Goal: Task Accomplishment & Management: Manage account settings

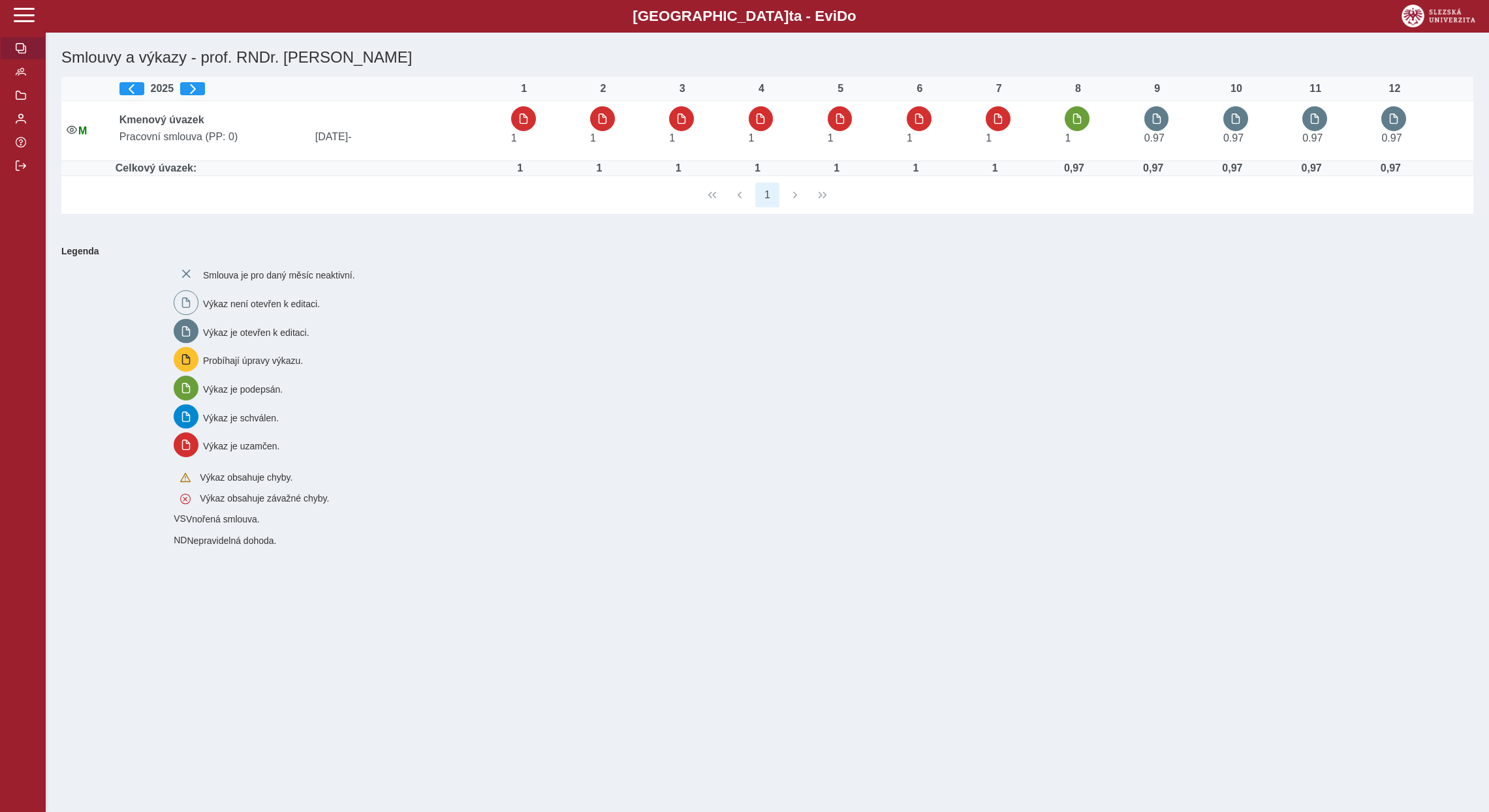
click at [796, 199] on div "1" at bounding box center [767, 195] width 1412 height 38
click at [745, 199] on div "1" at bounding box center [767, 195] width 1412 height 38
click at [823, 196] on div "1" at bounding box center [767, 195] width 1412 height 38
click at [26, 84] on button "button" at bounding box center [23, 71] width 46 height 24
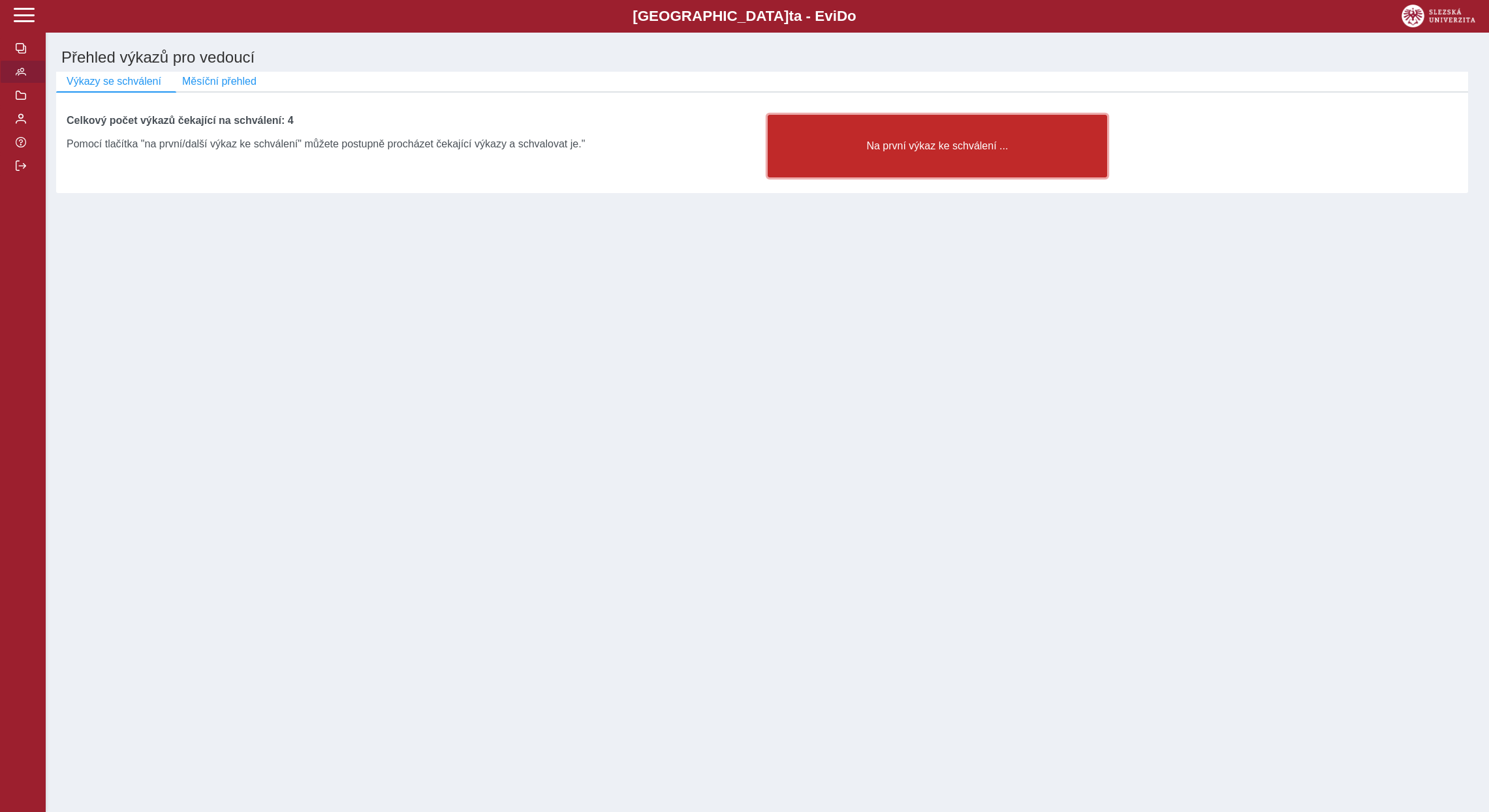
click at [891, 163] on button "Na první výkaz ke schválení ..." at bounding box center [938, 146] width 340 height 63
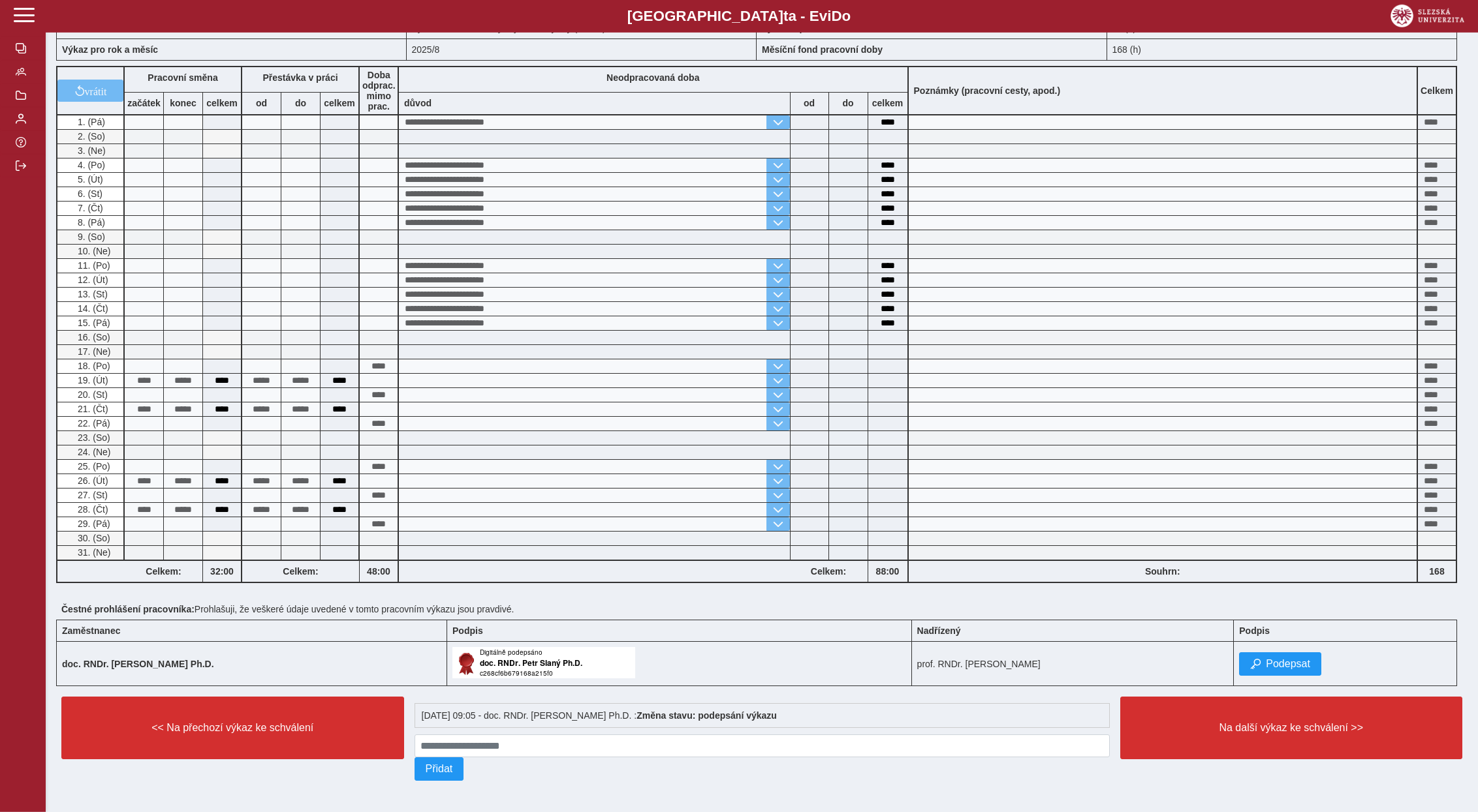
scroll to position [105, 0]
click at [1306, 659] on button "Podepsat" at bounding box center [1280, 664] width 82 height 24
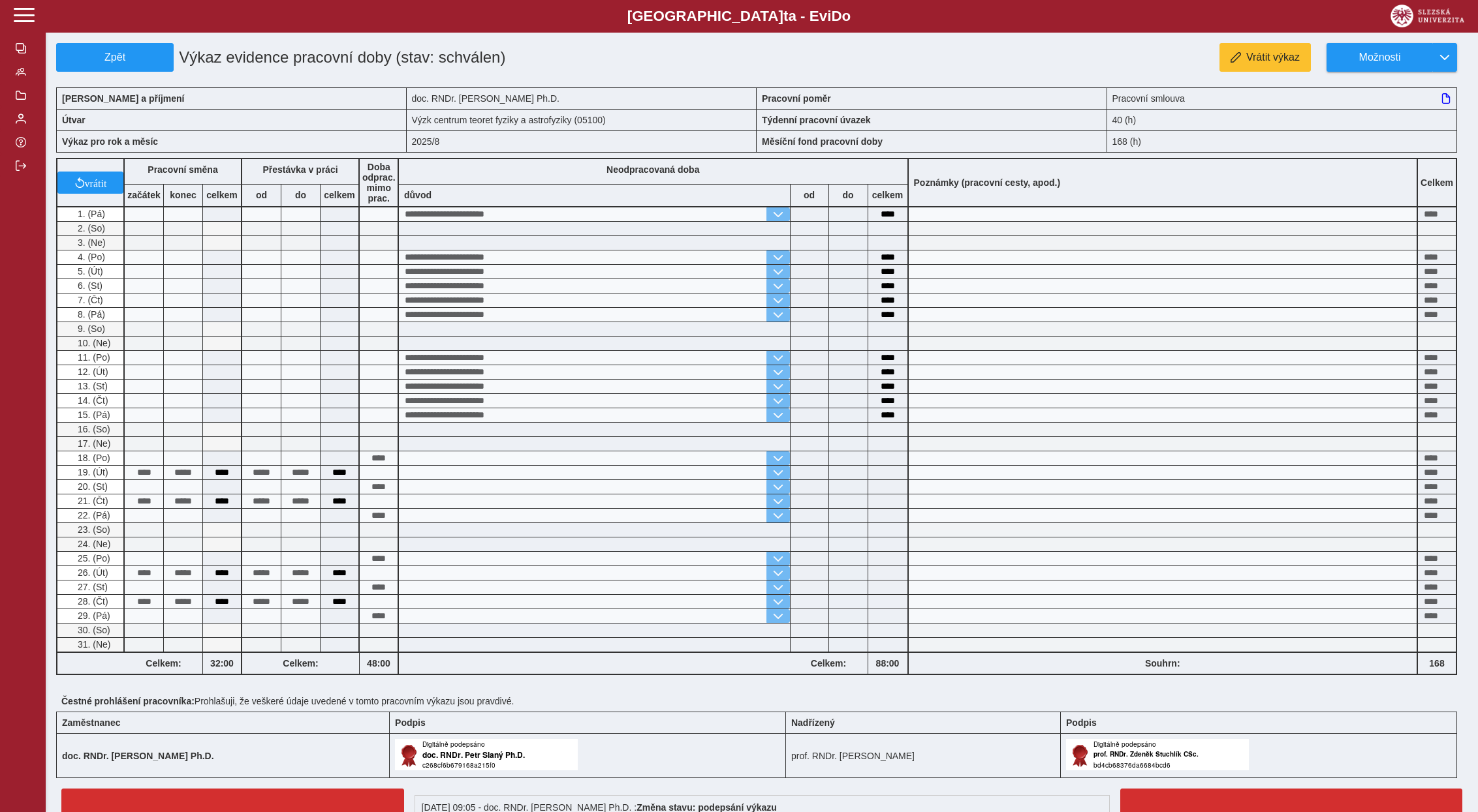
scroll to position [67, 0]
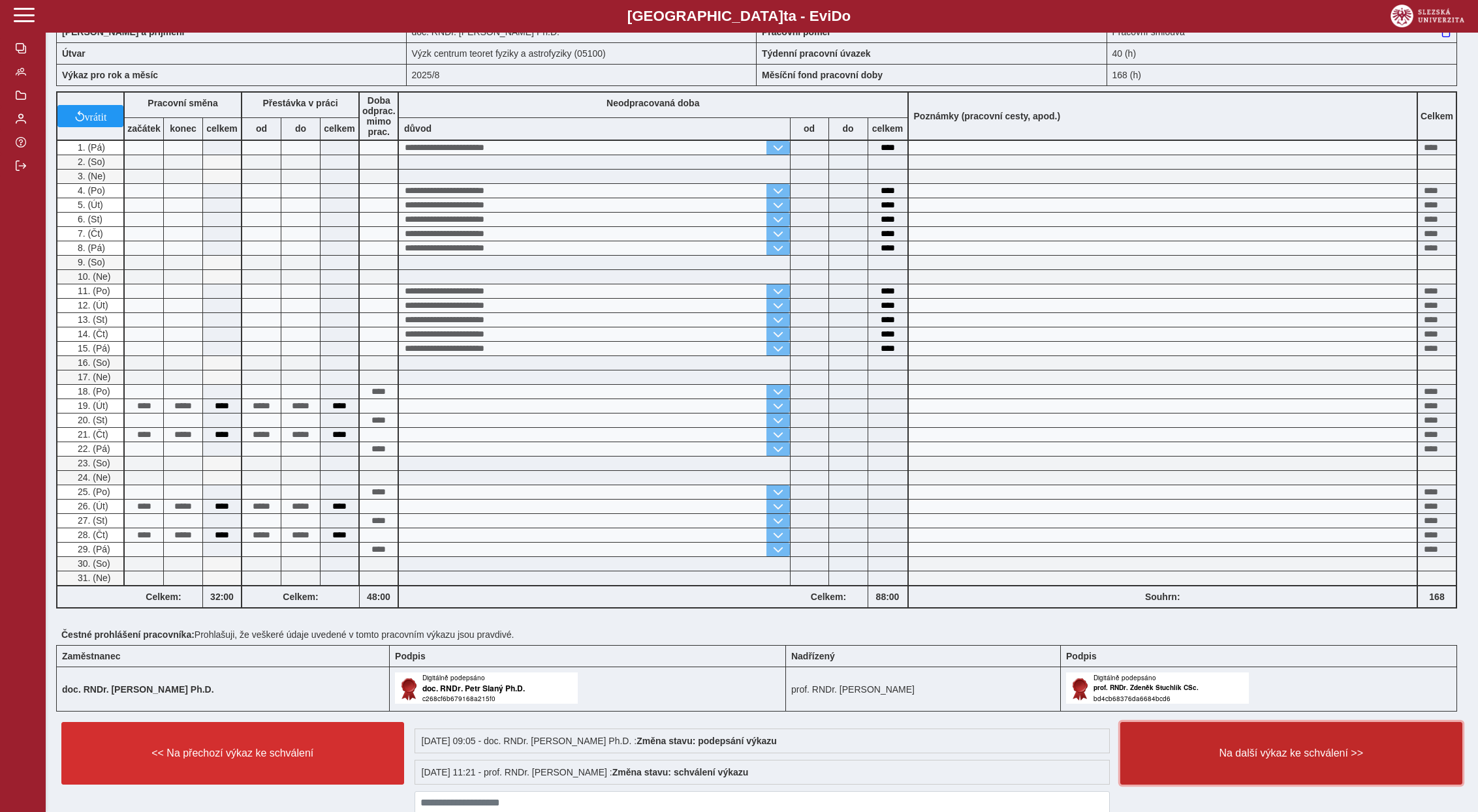
click at [1254, 768] on button "Na další výkaz ke schválení >>" at bounding box center [1292, 754] width 342 height 63
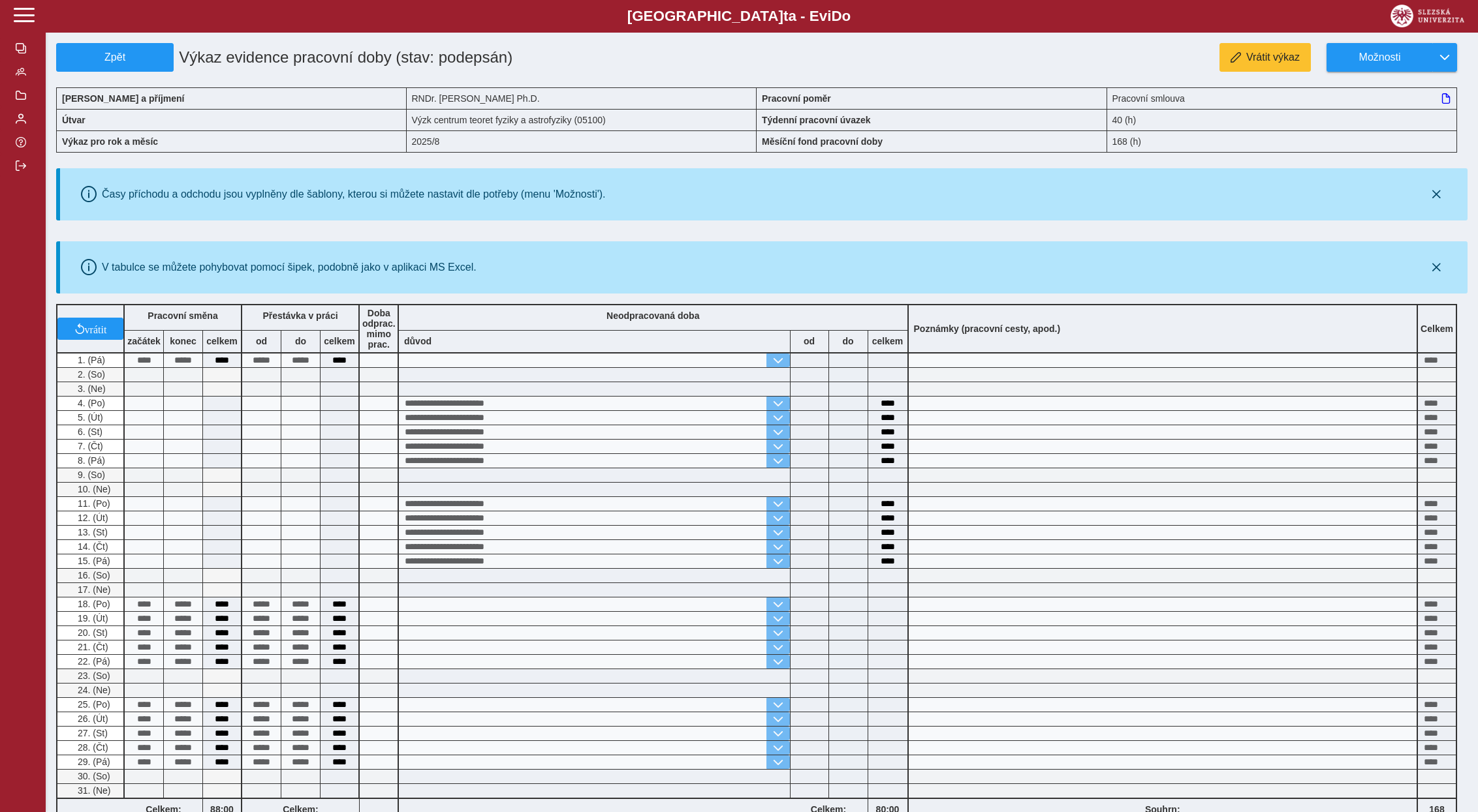
scroll to position [251, 0]
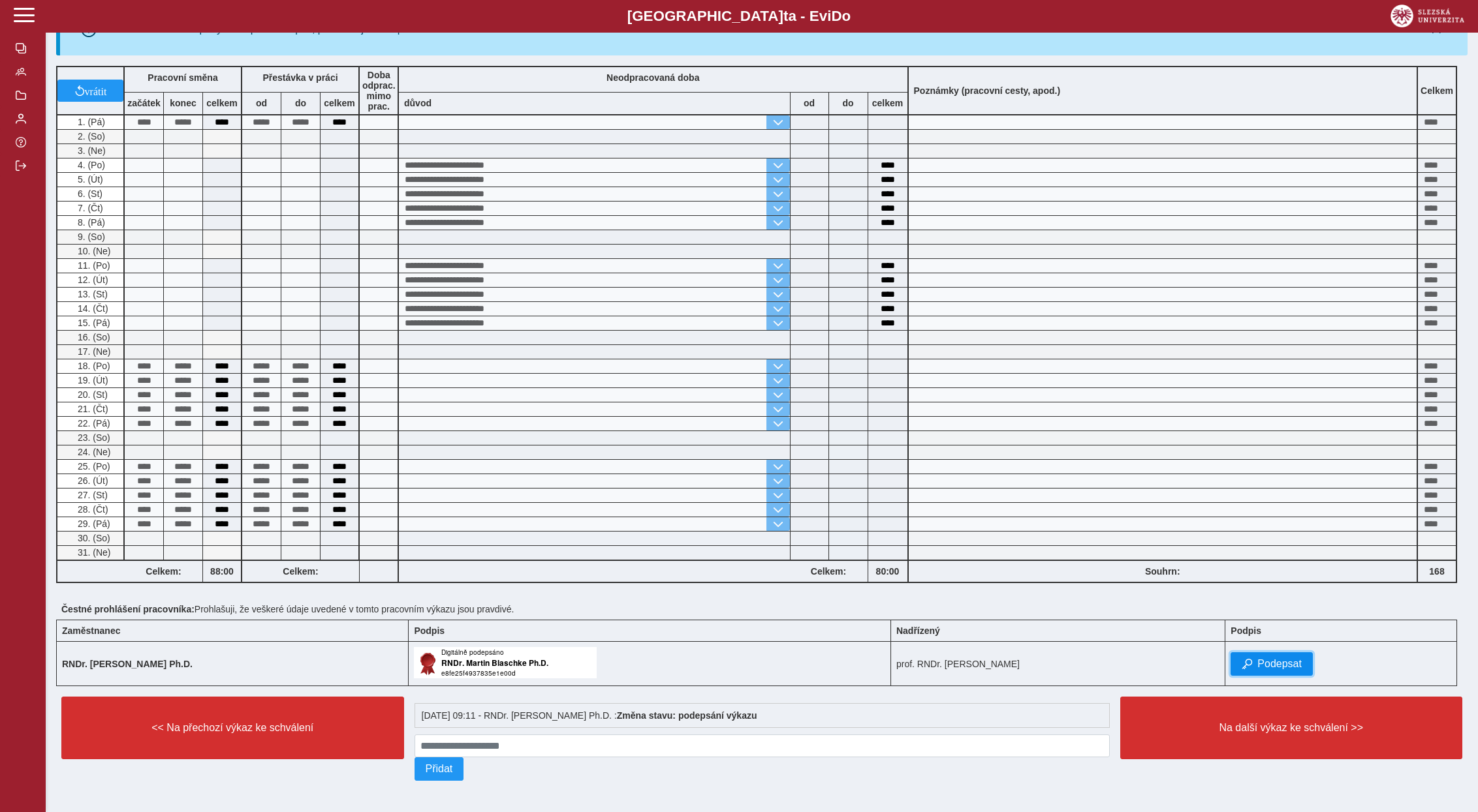
click at [1290, 659] on span "Podepsat" at bounding box center [1279, 665] width 45 height 11
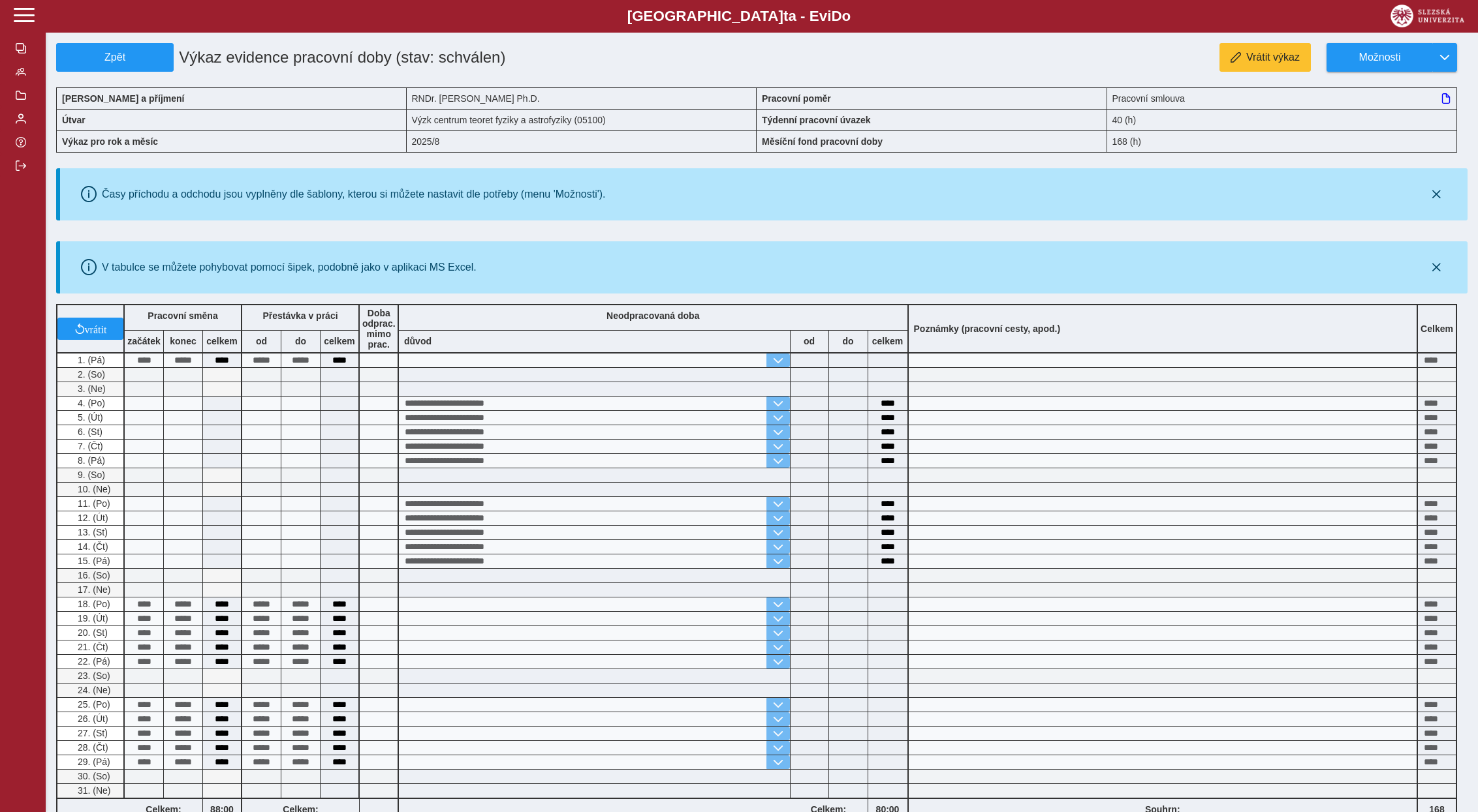
scroll to position [282, 0]
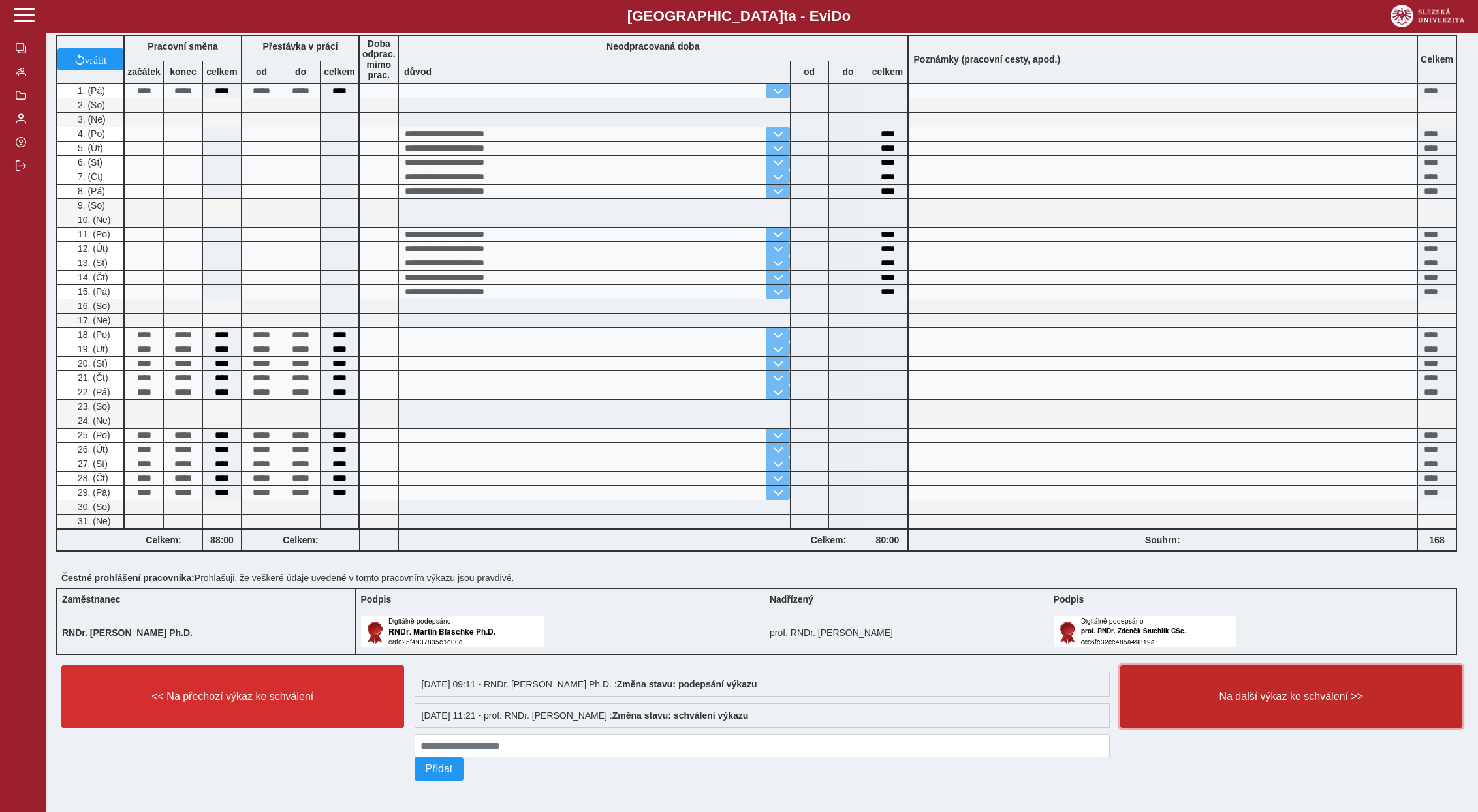
click at [1372, 691] on span "Na další výkaz ke schválení >>" at bounding box center [1291, 697] width 321 height 11
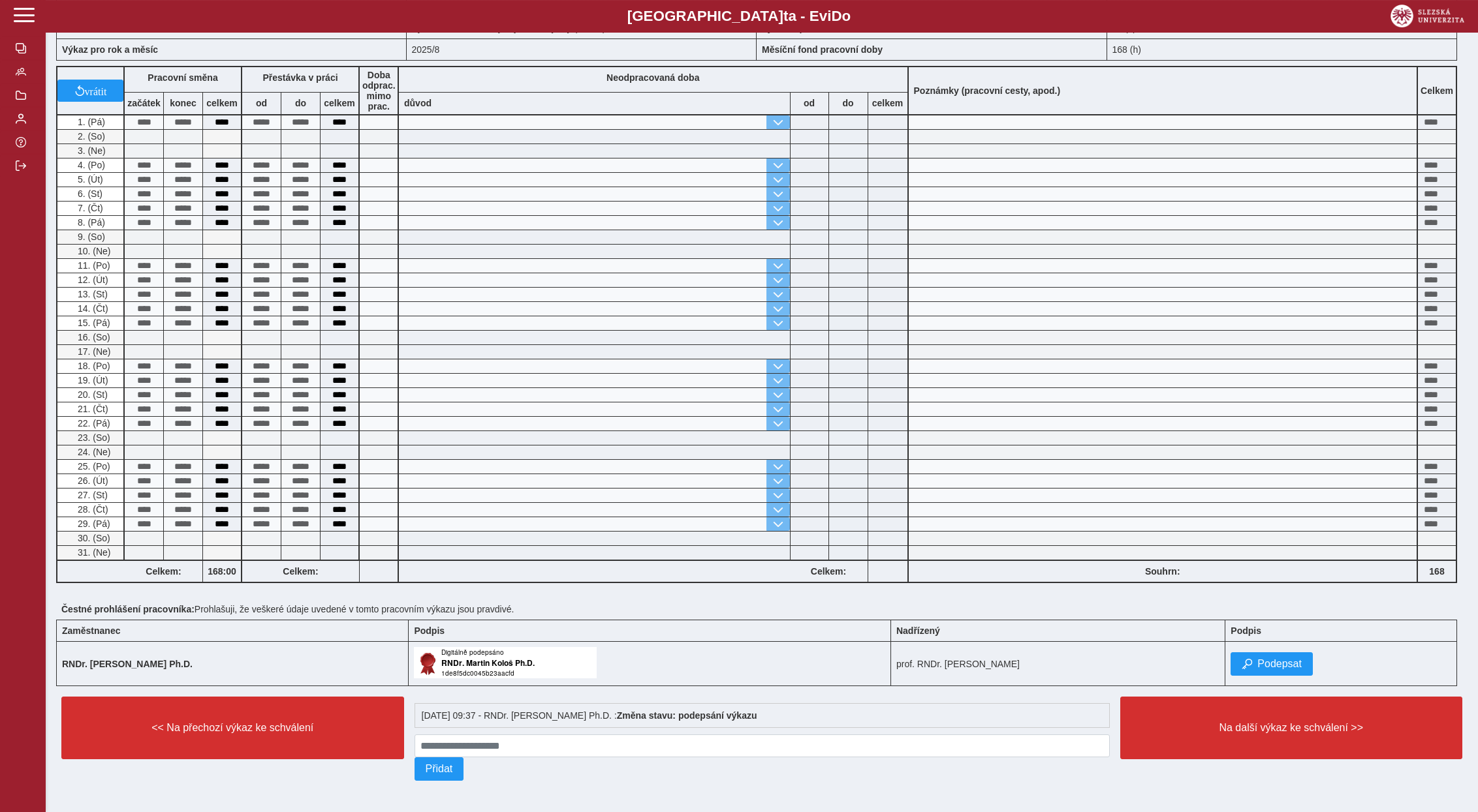
scroll to position [105, 0]
click at [1270, 666] on button "Podepsat" at bounding box center [1272, 664] width 82 height 24
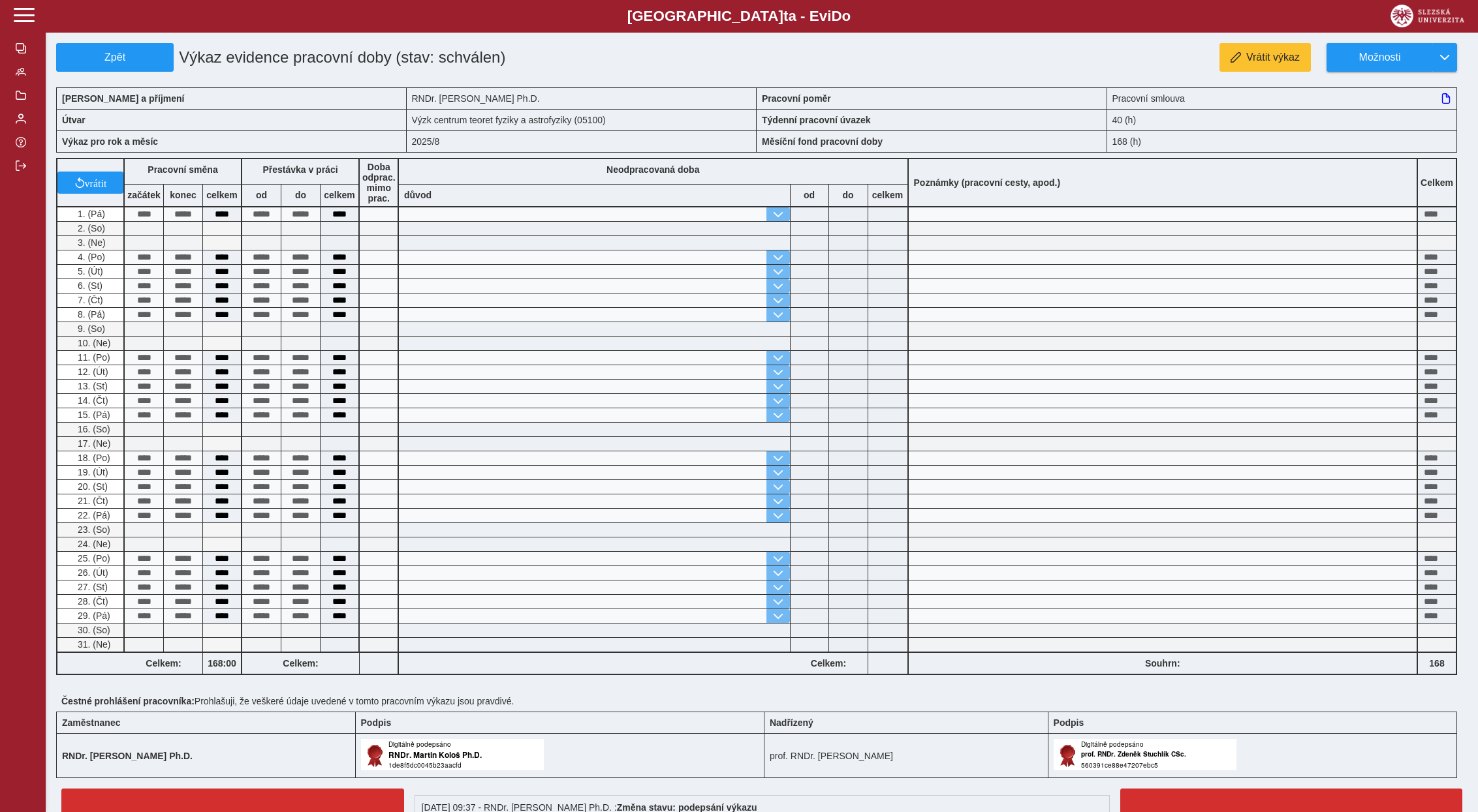
scroll to position [136, 0]
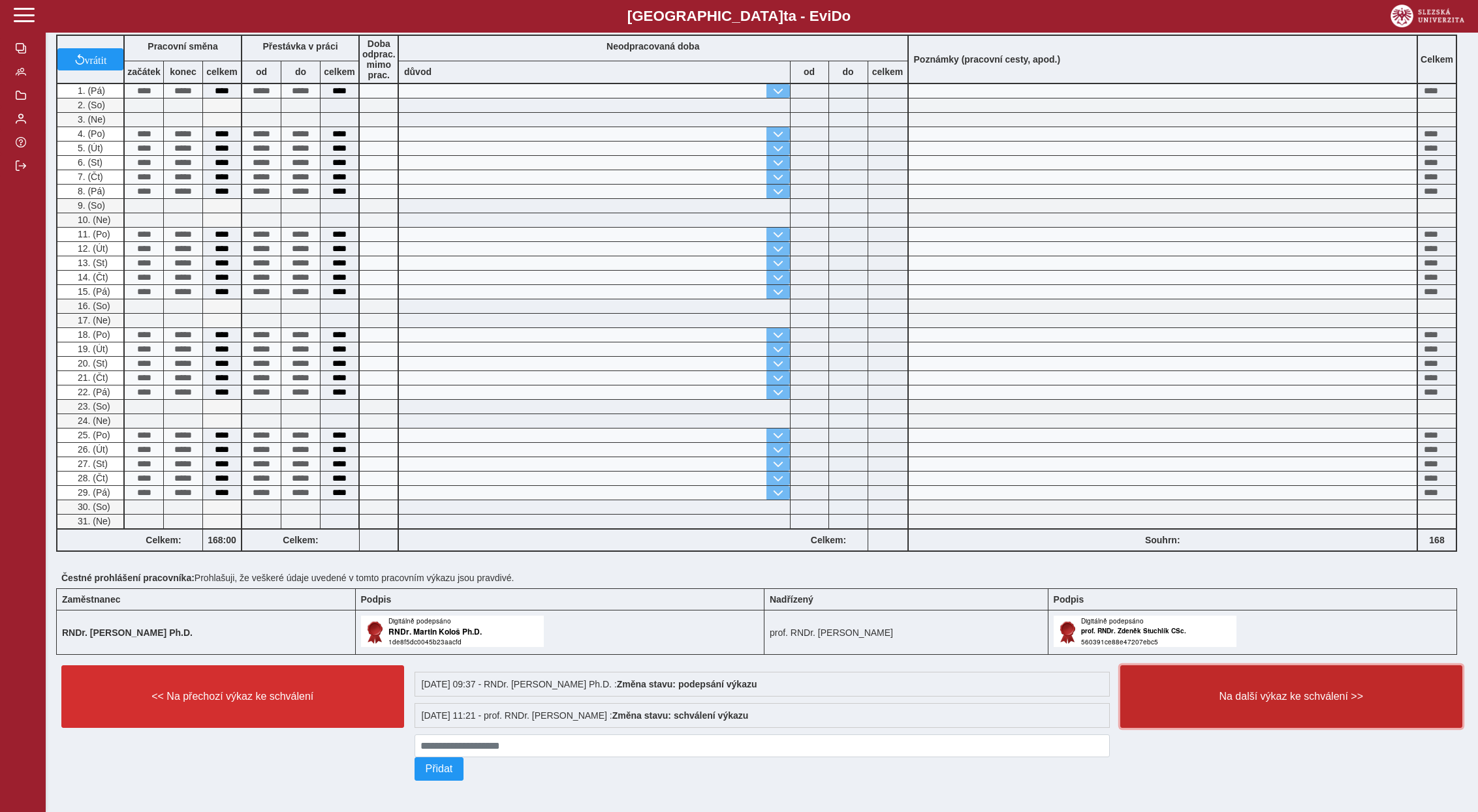
click at [1296, 696] on span "Na další výkaz ke schválení >>" at bounding box center [1291, 697] width 321 height 11
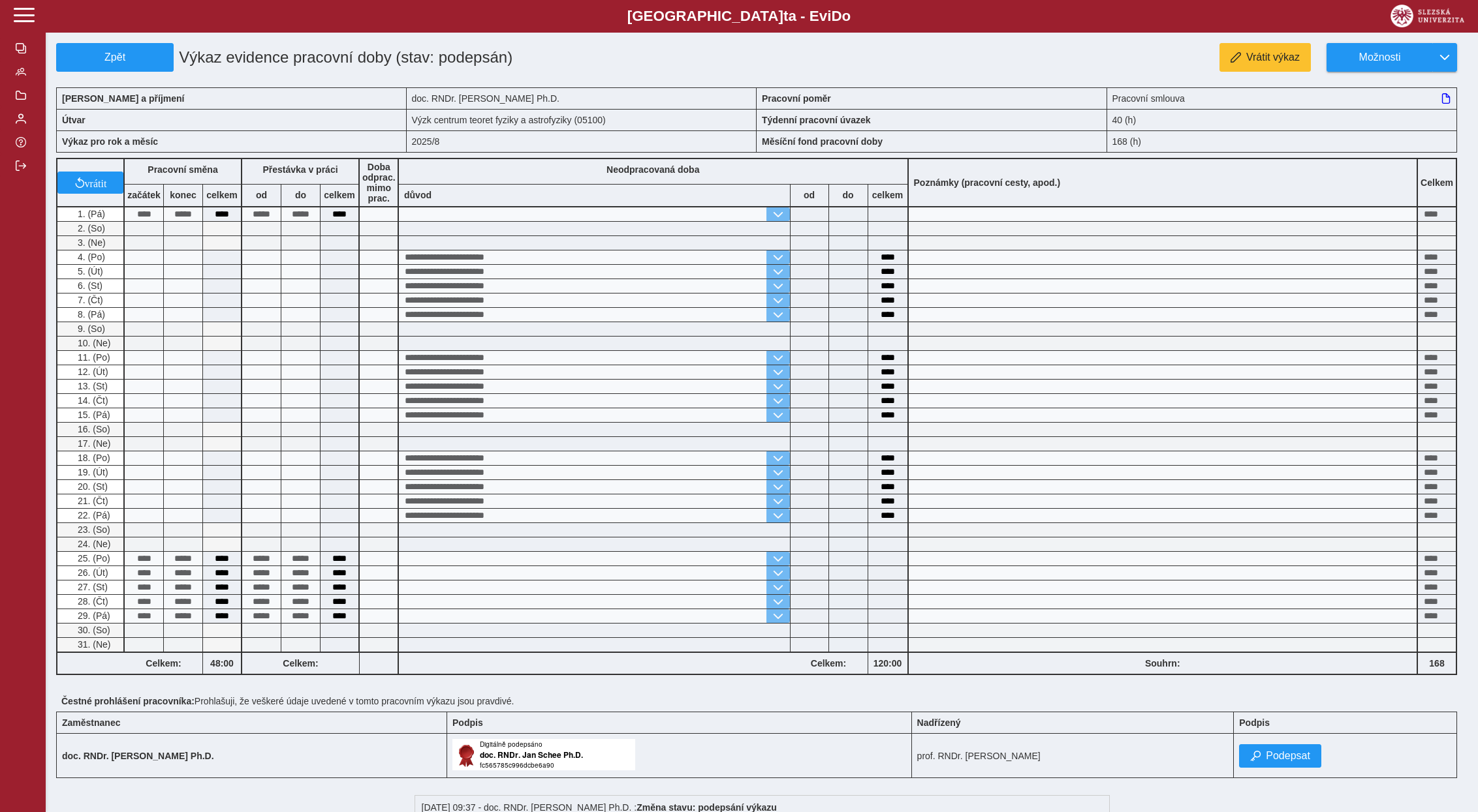
scroll to position [105, 0]
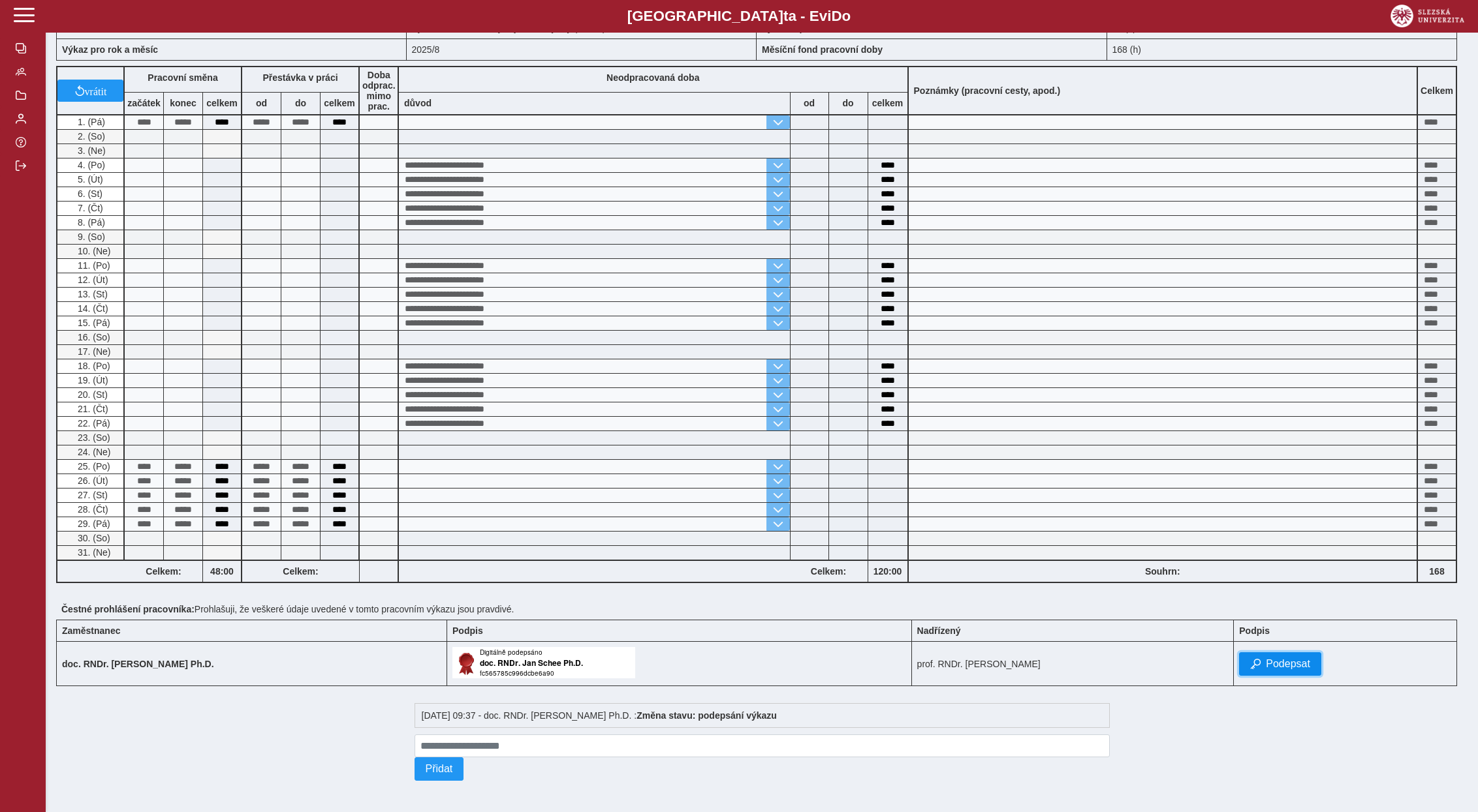
click at [1292, 665] on span "Podepsat" at bounding box center [1288, 665] width 45 height 11
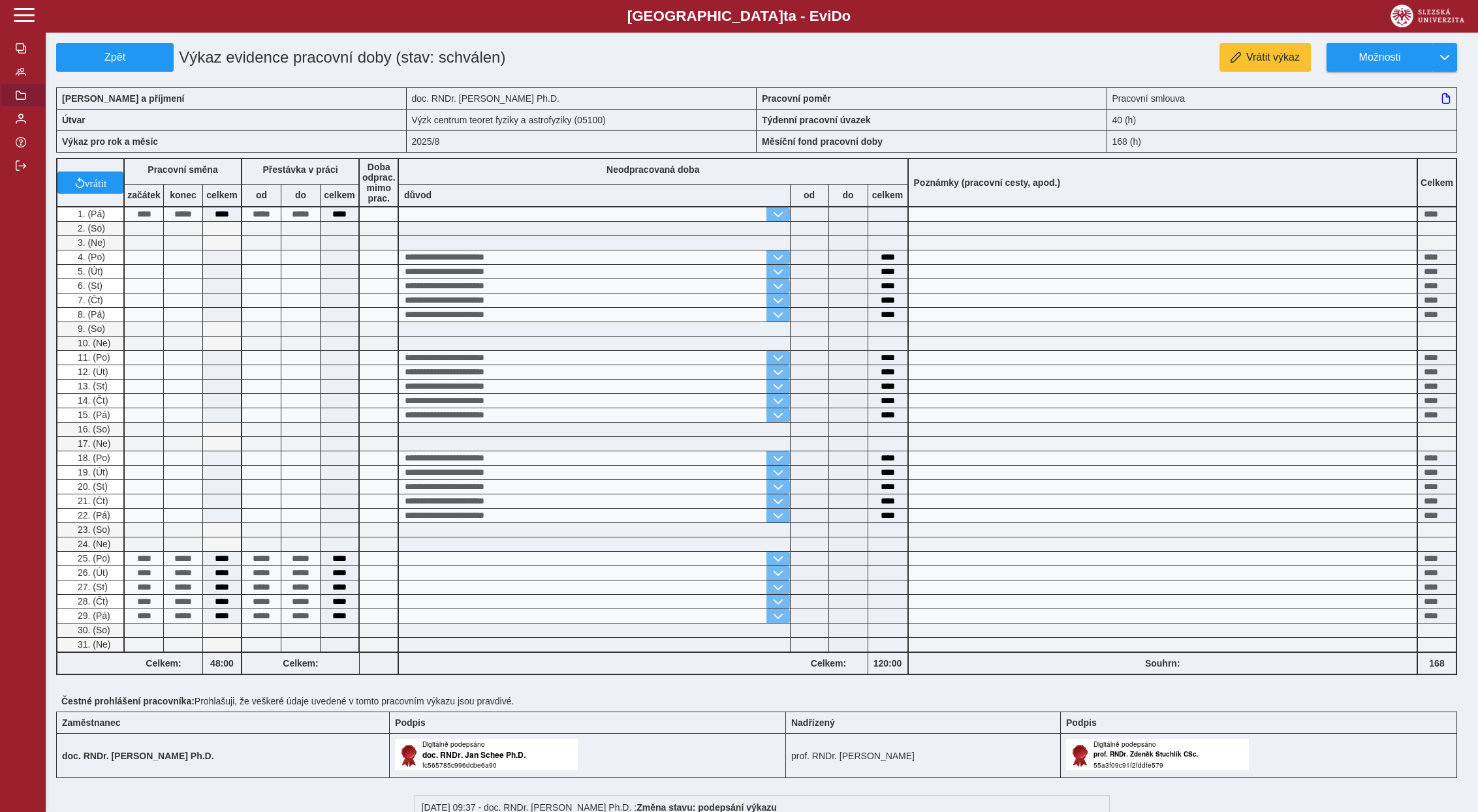
click at [27, 107] on button "button" at bounding box center [23, 95] width 46 height 24
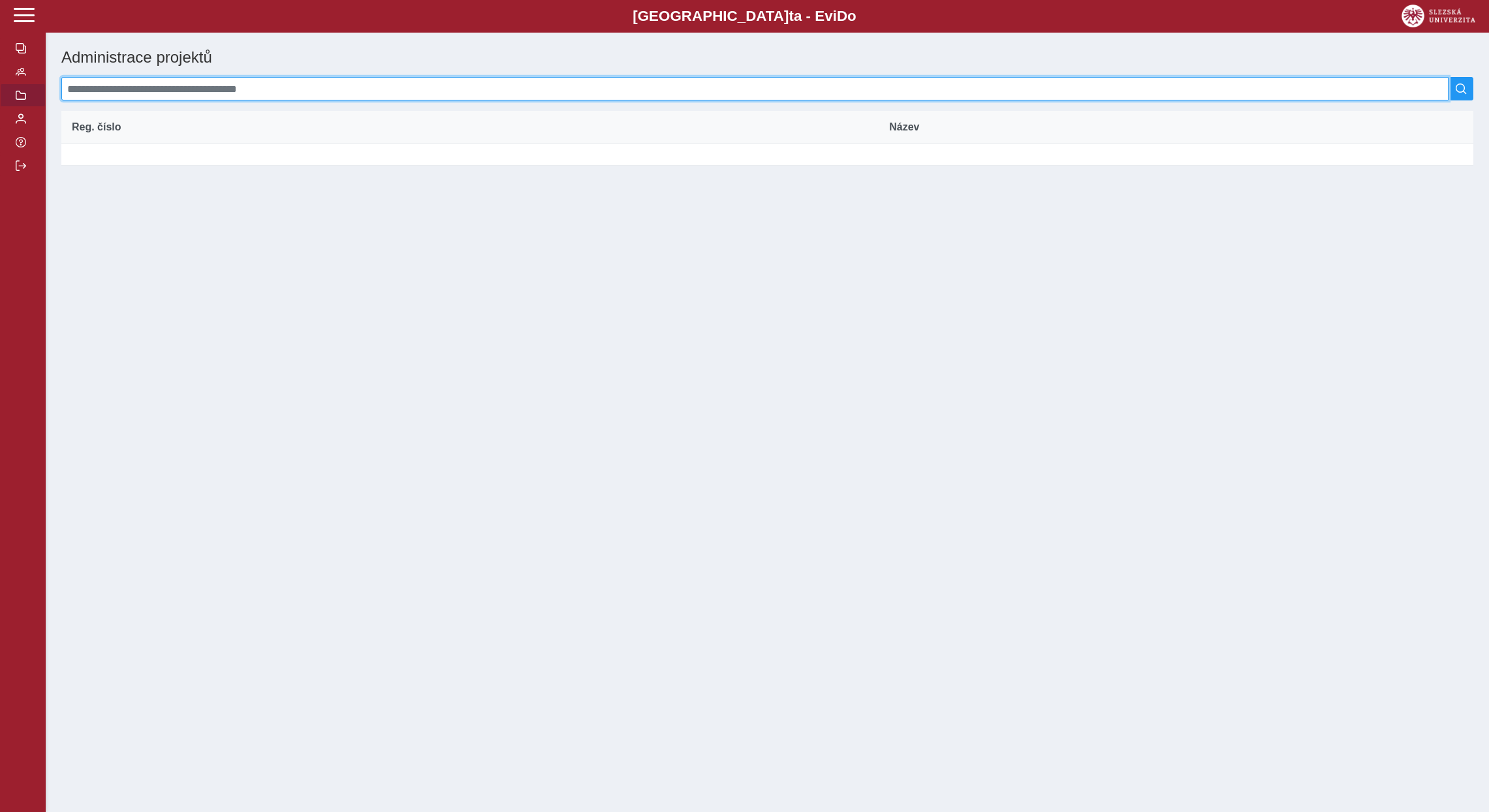
click at [145, 91] on input at bounding box center [755, 88] width 1386 height 24
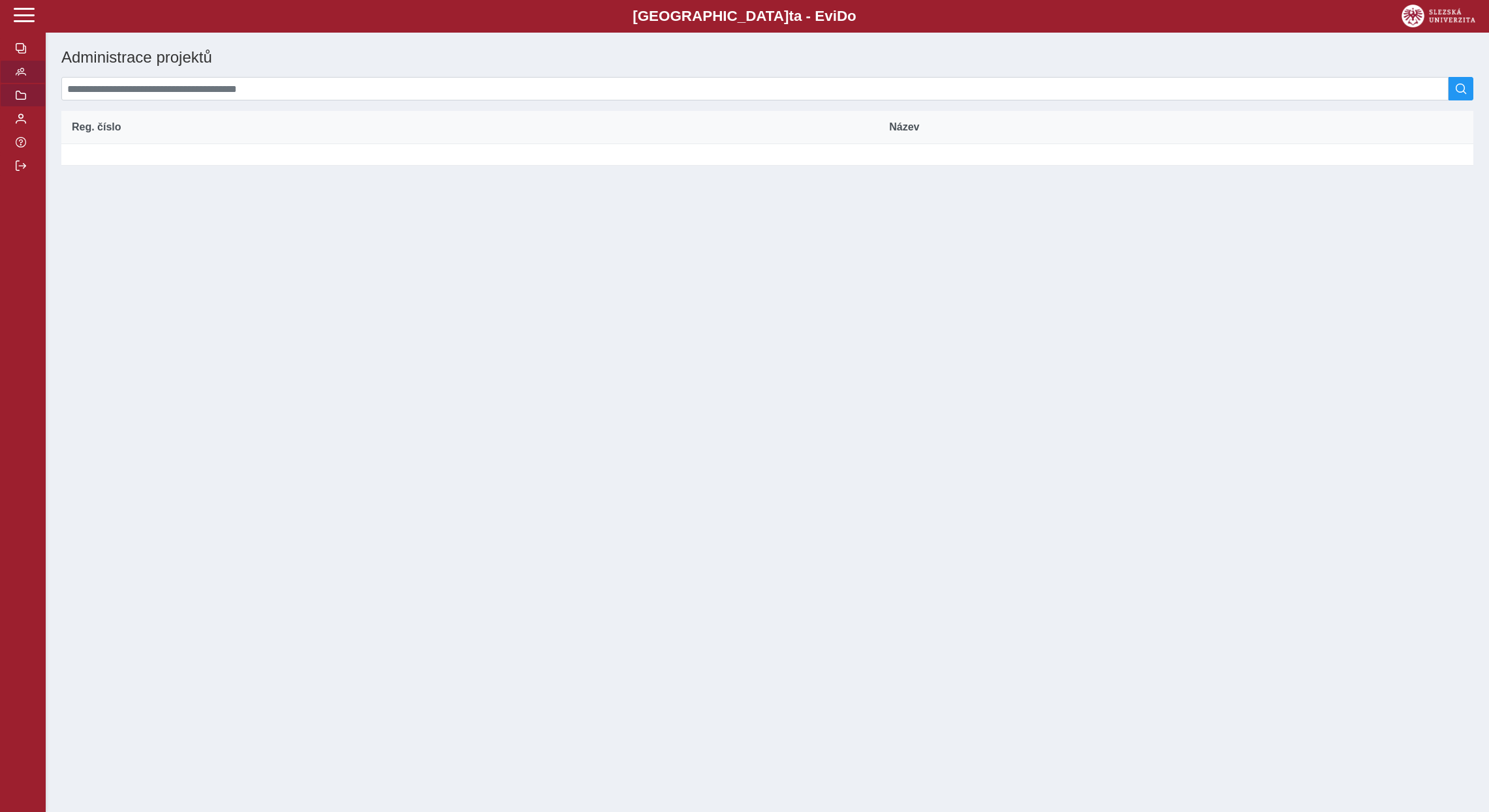
click at [27, 84] on button "button" at bounding box center [23, 71] width 46 height 24
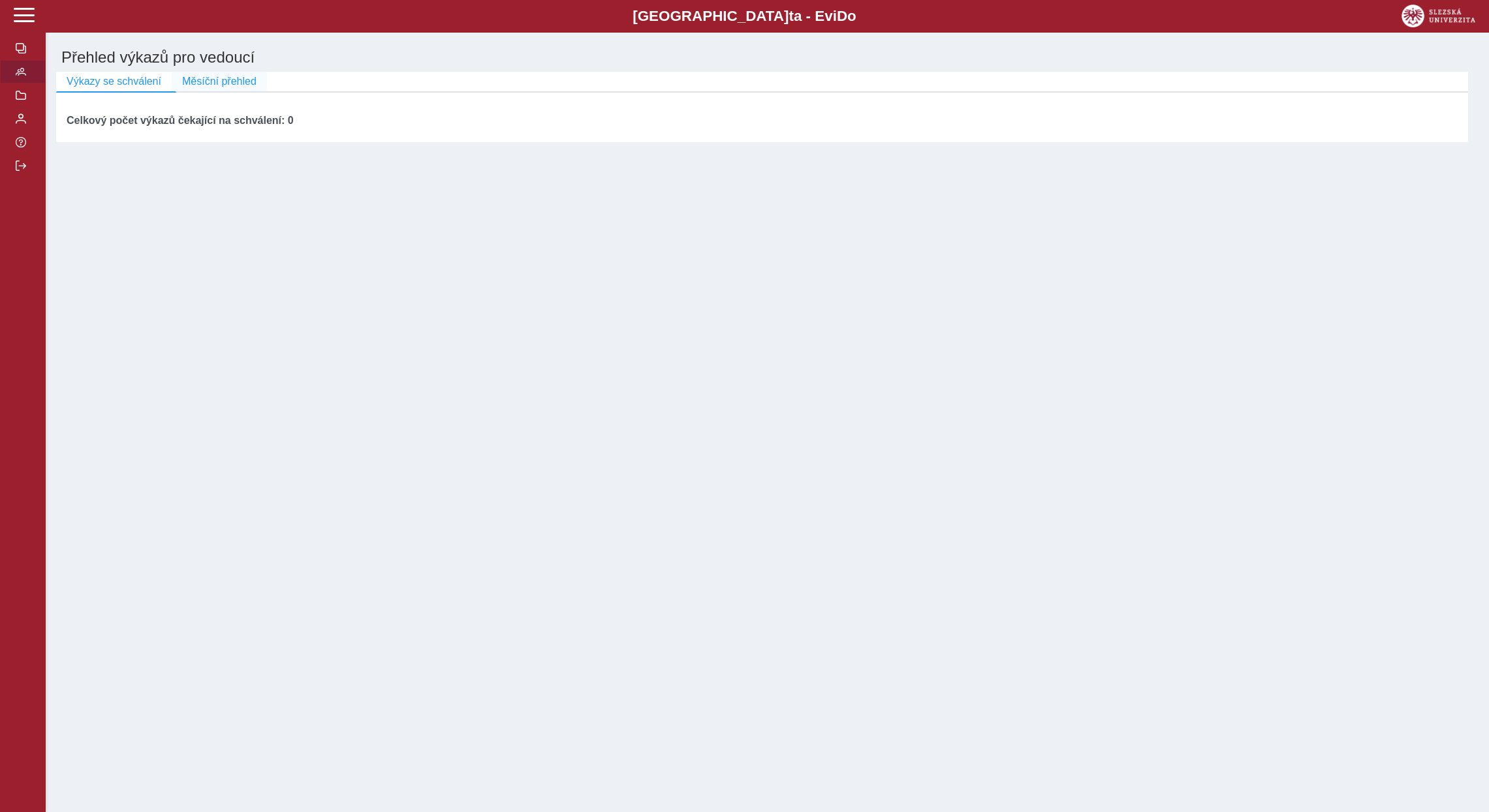
click at [219, 86] on span "Měsíční přehled" at bounding box center [219, 82] width 74 height 11
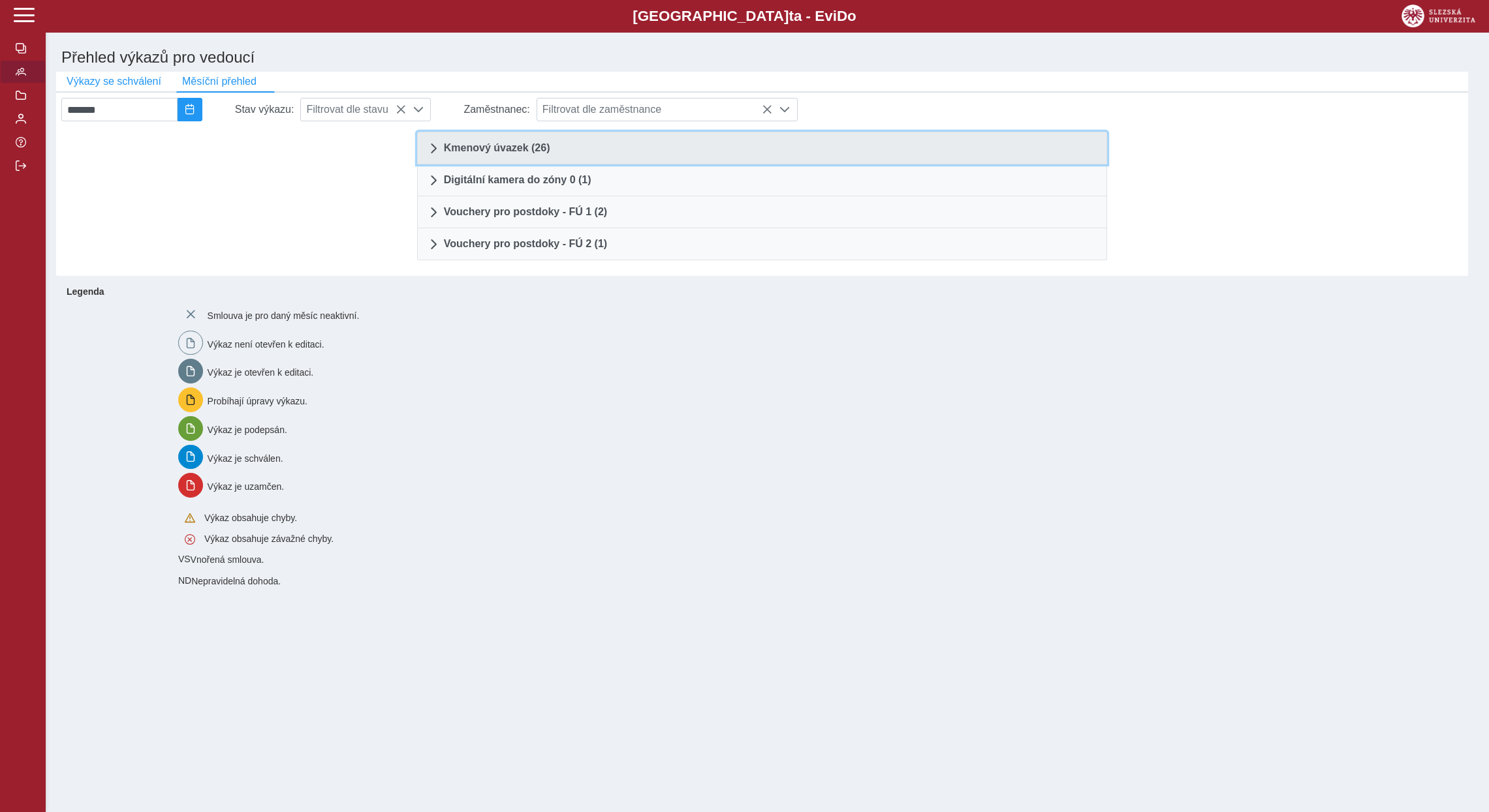
click at [505, 151] on span "Kmenový úvazek (26)" at bounding box center [497, 147] width 106 height 10
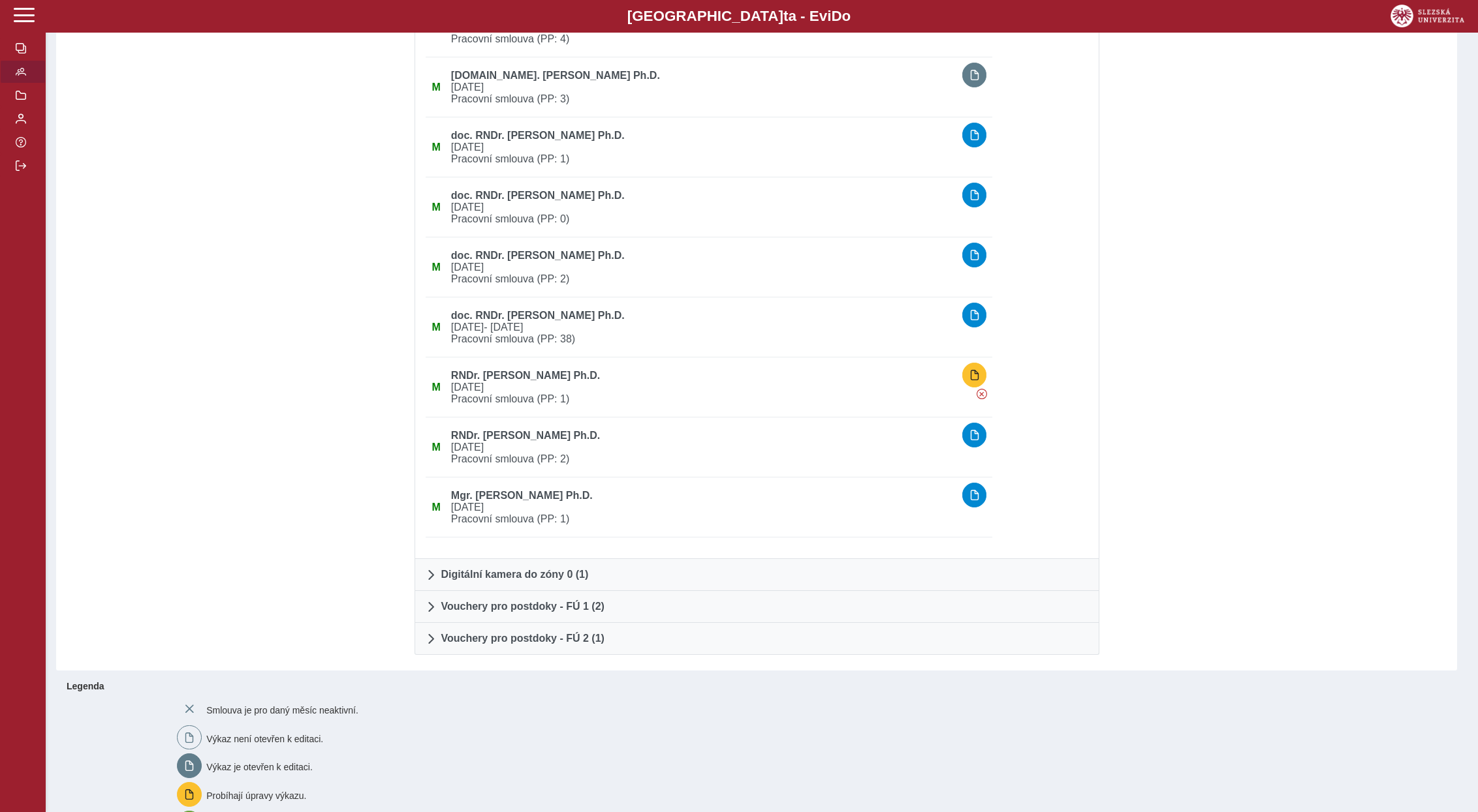
scroll to position [1400, 0]
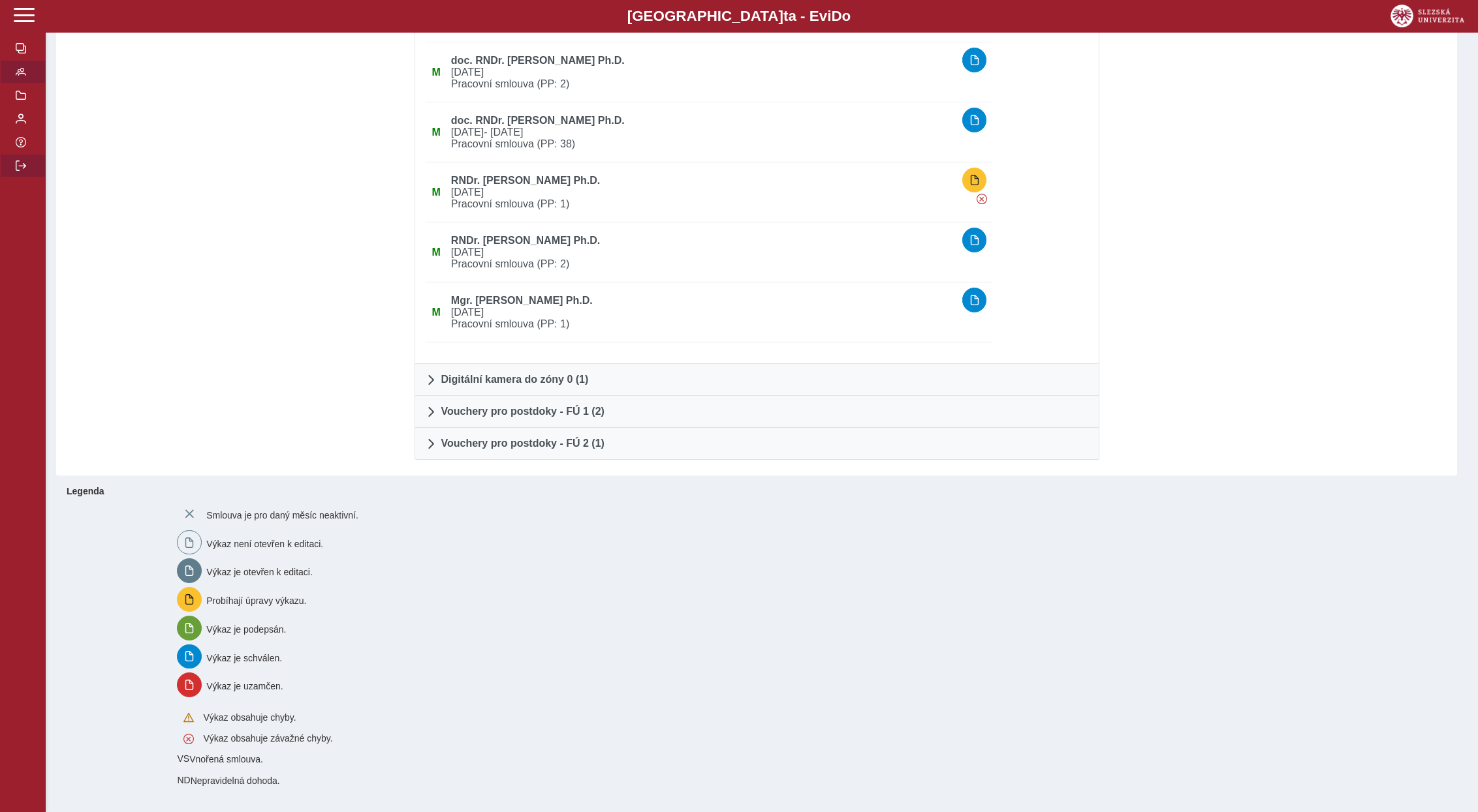
click at [18, 171] on span "button" at bounding box center [20, 165] width 10 height 10
